Goal: Task Accomplishment & Management: Use online tool/utility

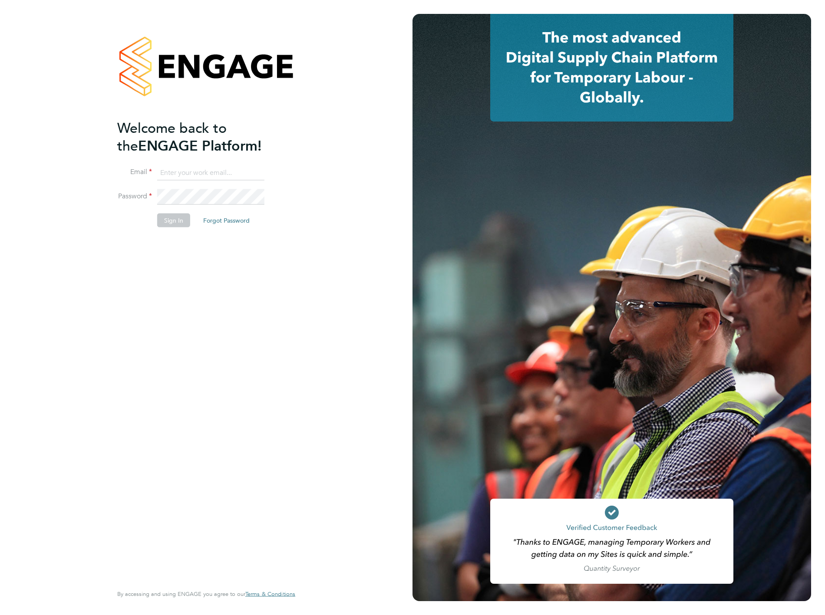
type input "shaun.mcgrenra@vistry.co.uk"
click at [176, 216] on button "Sign In" at bounding box center [173, 221] width 33 height 14
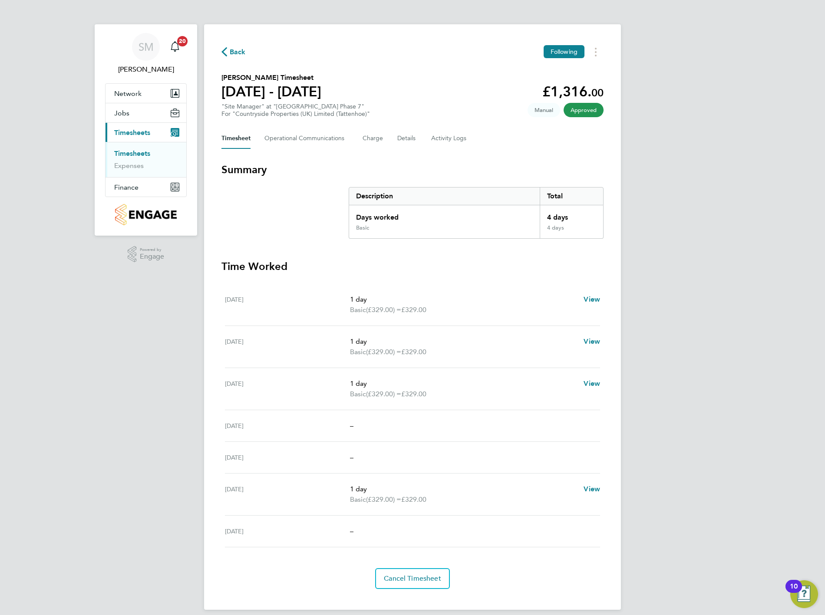
click at [137, 157] on link "Timesheets" at bounding box center [132, 153] width 36 height 8
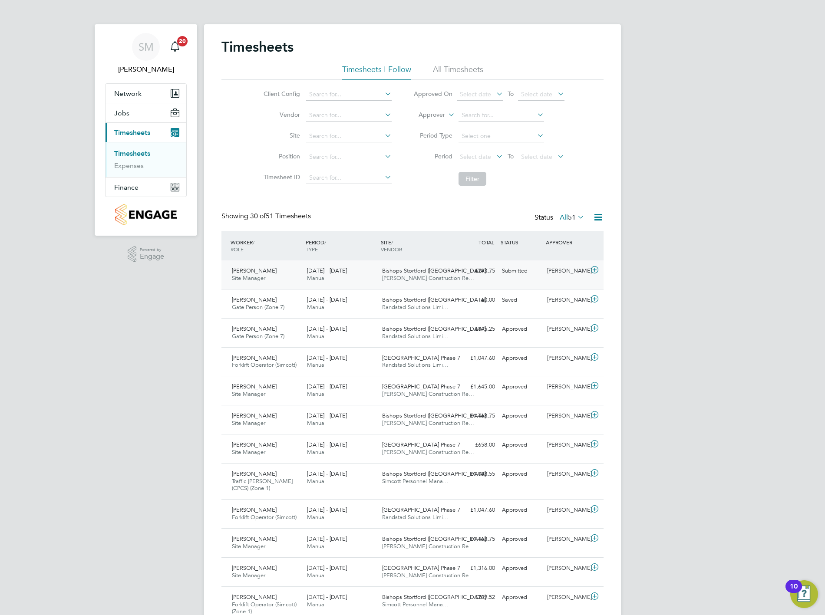
click at [430, 283] on div "Bishops Stortford ([GEOGRAPHIC_DATA]… [PERSON_NAME] Construction Re…" at bounding box center [416, 275] width 75 height 22
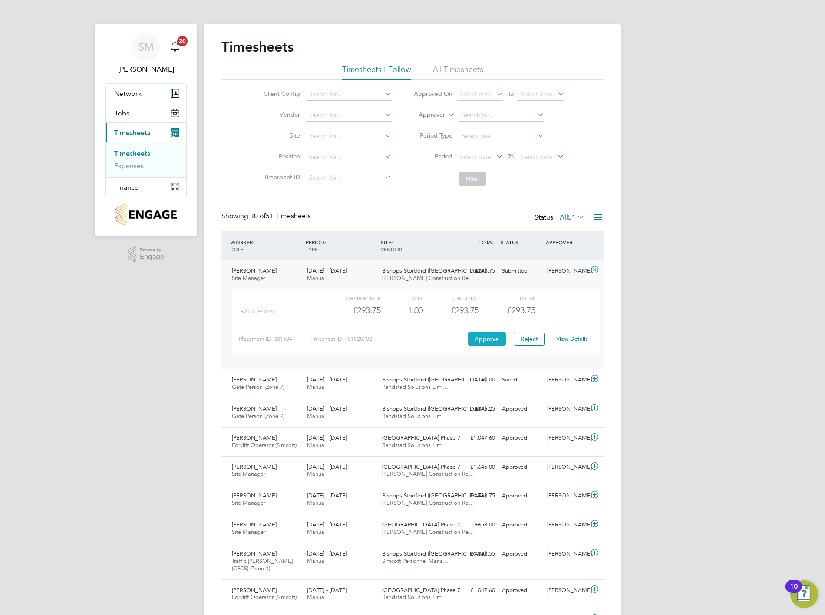
click at [481, 337] on button "Approve" at bounding box center [487, 339] width 38 height 14
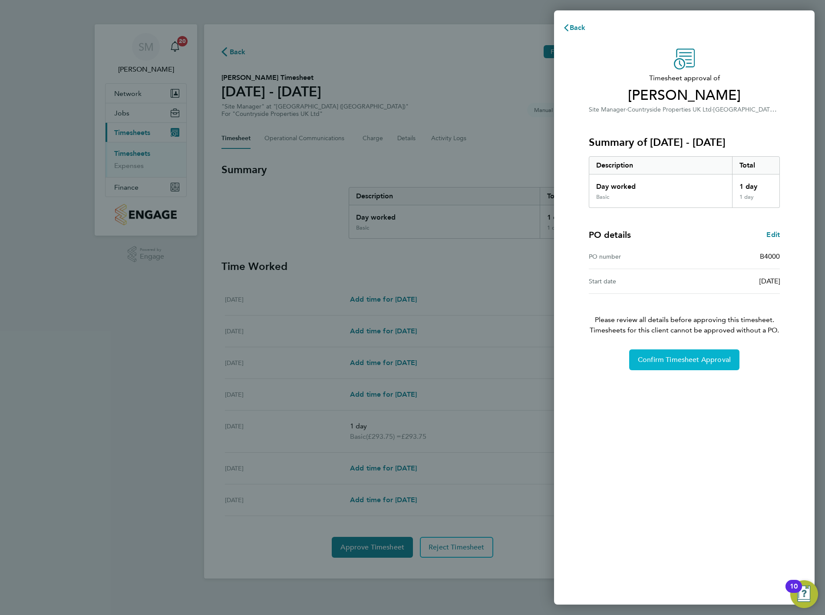
click at [701, 363] on span "Confirm Timesheet Approval" at bounding box center [684, 360] width 93 height 9
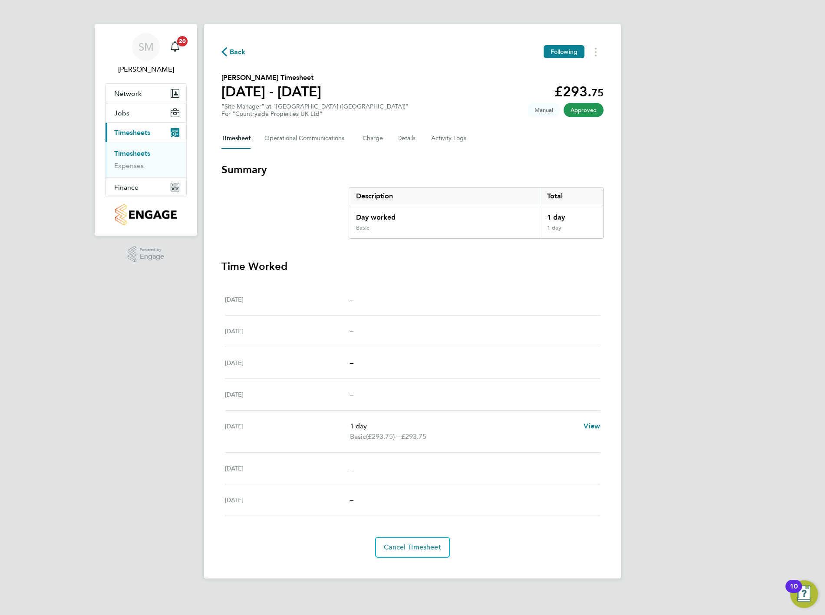
click at [118, 156] on link "Timesheets" at bounding box center [132, 153] width 36 height 8
